Goal: Transaction & Acquisition: Obtain resource

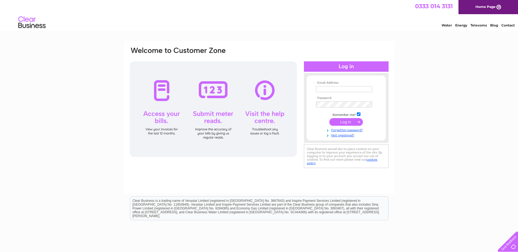
type input "apinvoices@bauerservices.co.uk"
click at [349, 122] on input "submit" at bounding box center [346, 122] width 34 height 8
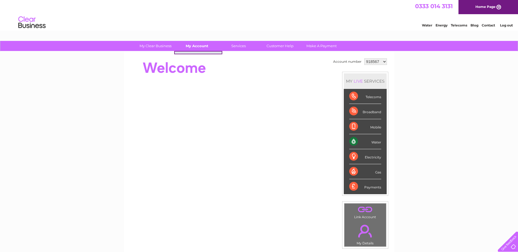
click at [194, 47] on link "My Account" at bounding box center [196, 46] width 45 height 10
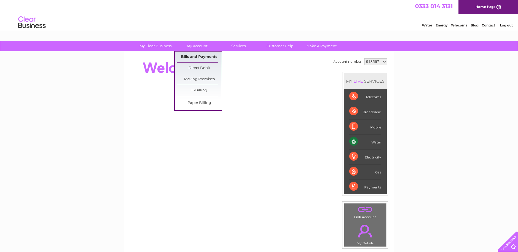
click at [195, 55] on link "Bills and Payments" at bounding box center [199, 57] width 45 height 11
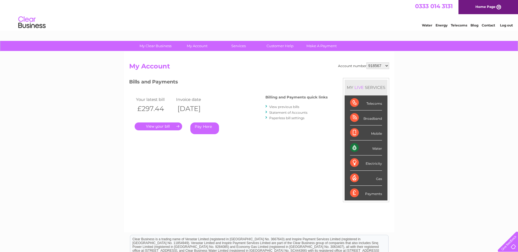
click at [154, 127] on link "." at bounding box center [158, 127] width 47 height 8
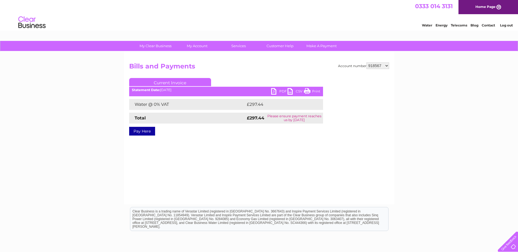
click at [275, 91] on link "PDF" at bounding box center [279, 92] width 16 height 8
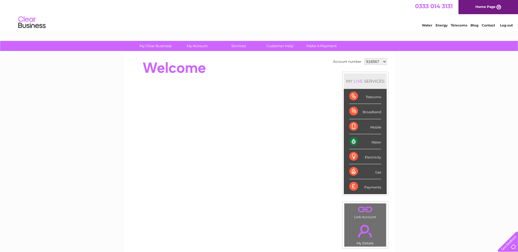
click at [373, 63] on select "918567 918568 918570 918571 1128627" at bounding box center [375, 61] width 23 height 7
select select "918571"
click at [364, 58] on select "918567 918568 918570 918571 1128627" at bounding box center [375, 61] width 23 height 7
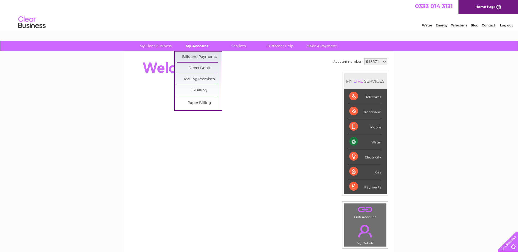
click at [197, 47] on link "My Account" at bounding box center [196, 46] width 45 height 10
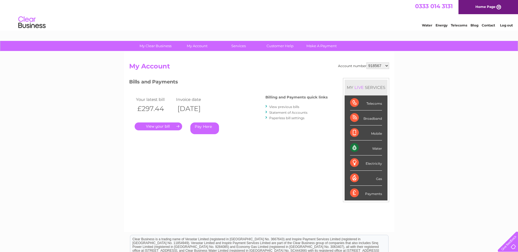
click at [164, 124] on link "." at bounding box center [158, 127] width 47 height 8
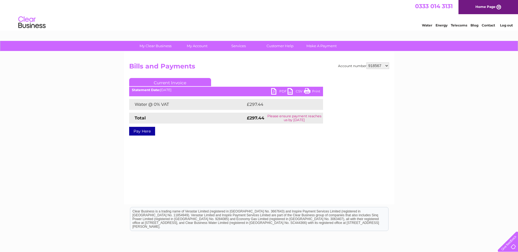
click at [274, 90] on link "PDF" at bounding box center [279, 92] width 16 height 8
